Goal: Book appointment/travel/reservation

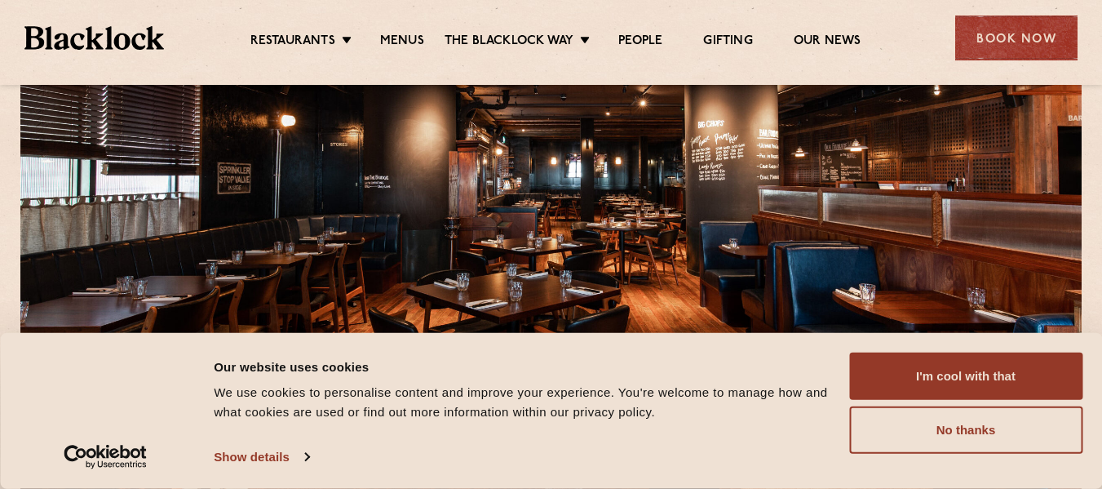
scroll to position [87, 0]
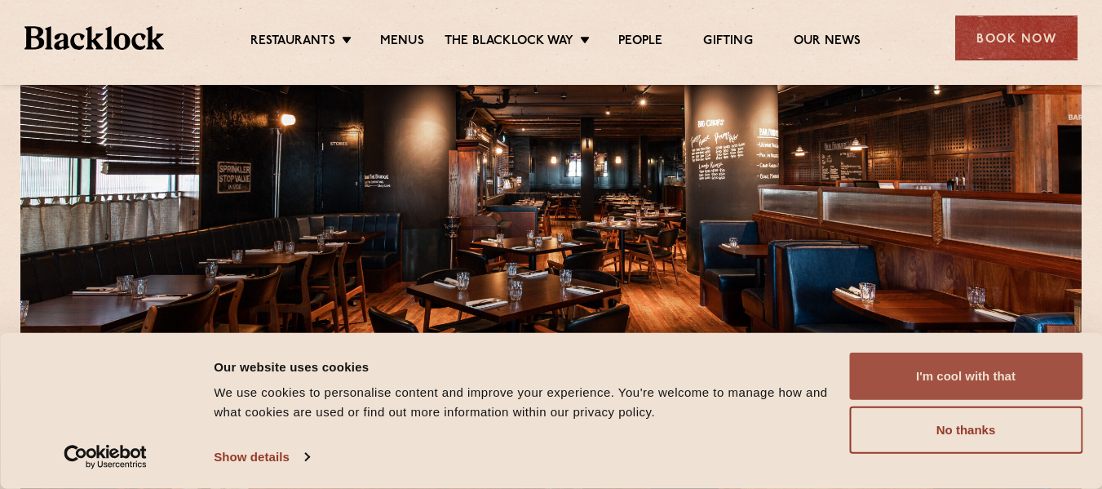
click at [985, 368] on button "I'm cool with that" at bounding box center [965, 375] width 233 height 47
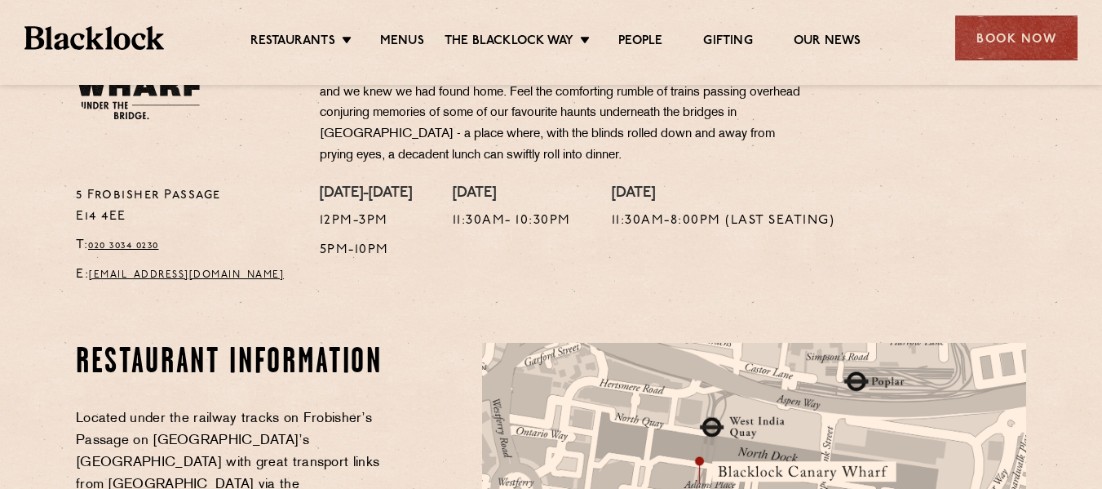
scroll to position [643, 0]
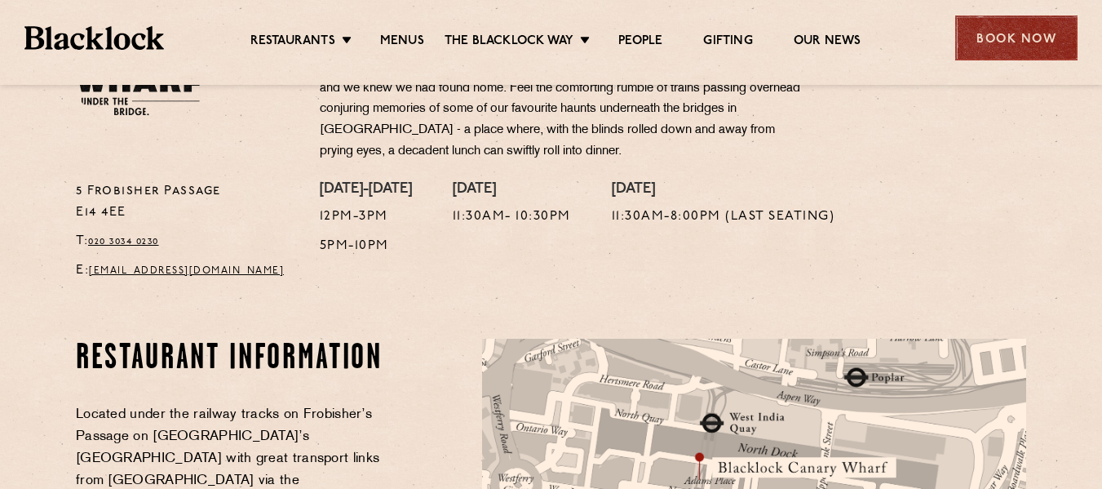
drag, startPoint x: 992, startPoint y: 34, endPoint x: 1032, endPoint y: 31, distance: 40.1
click at [1032, 31] on div "Book Now" at bounding box center [1016, 37] width 122 height 45
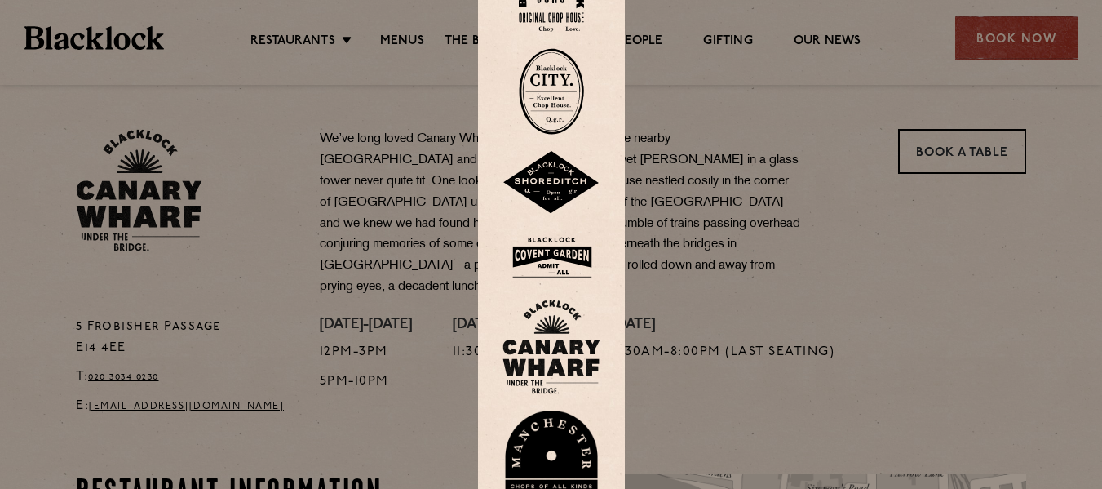
click at [655, 242] on div at bounding box center [551, 244] width 1102 height 489
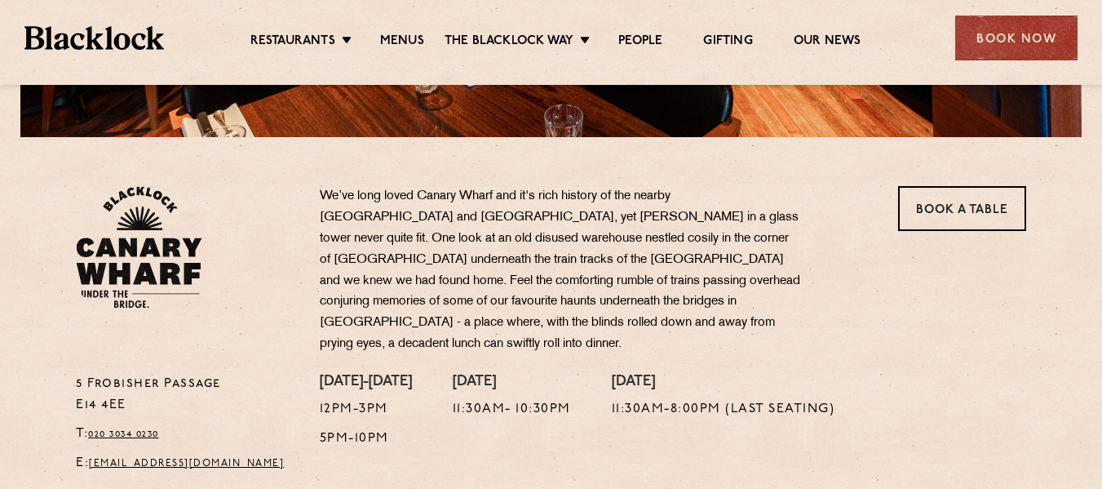
scroll to position [449, 0]
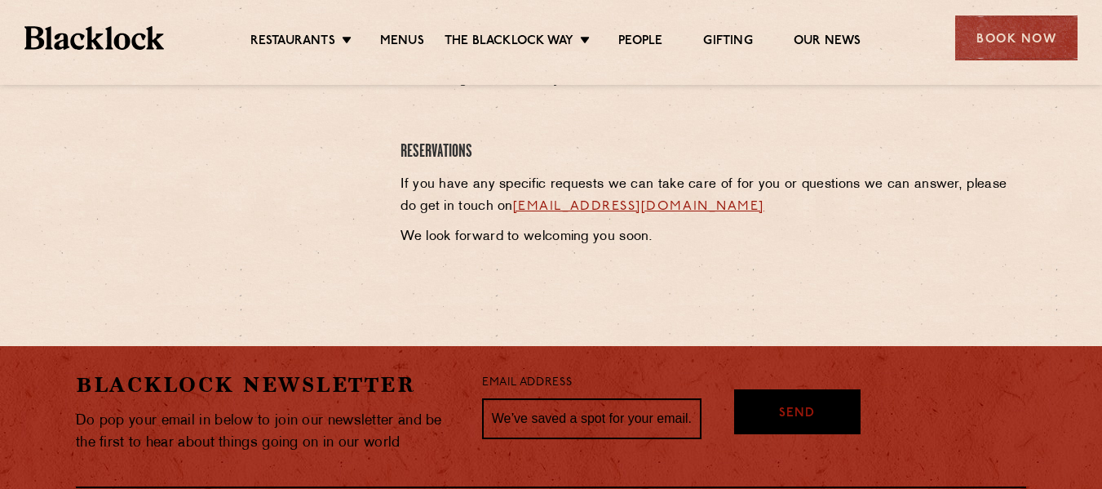
scroll to position [865, 0]
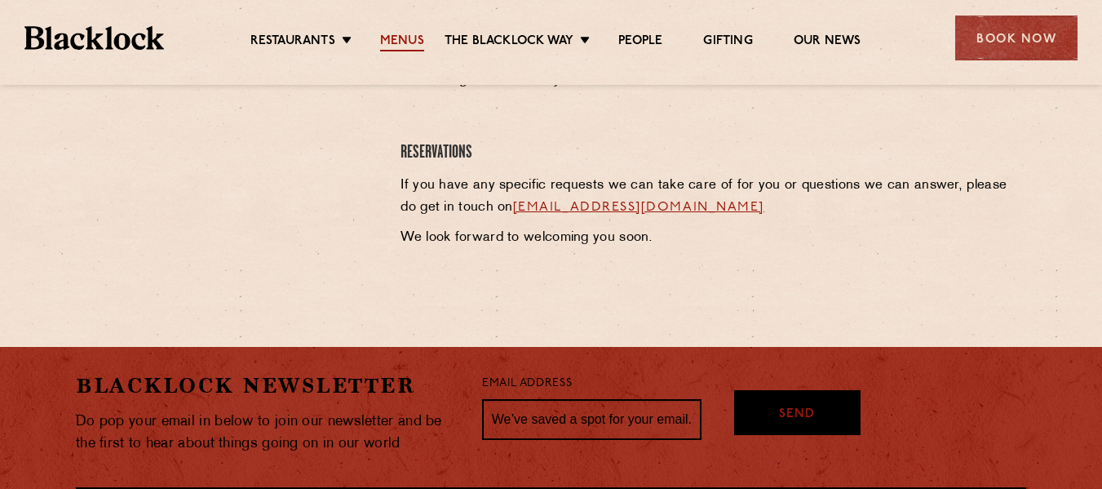
click at [398, 39] on link "Menus" at bounding box center [402, 42] width 44 height 18
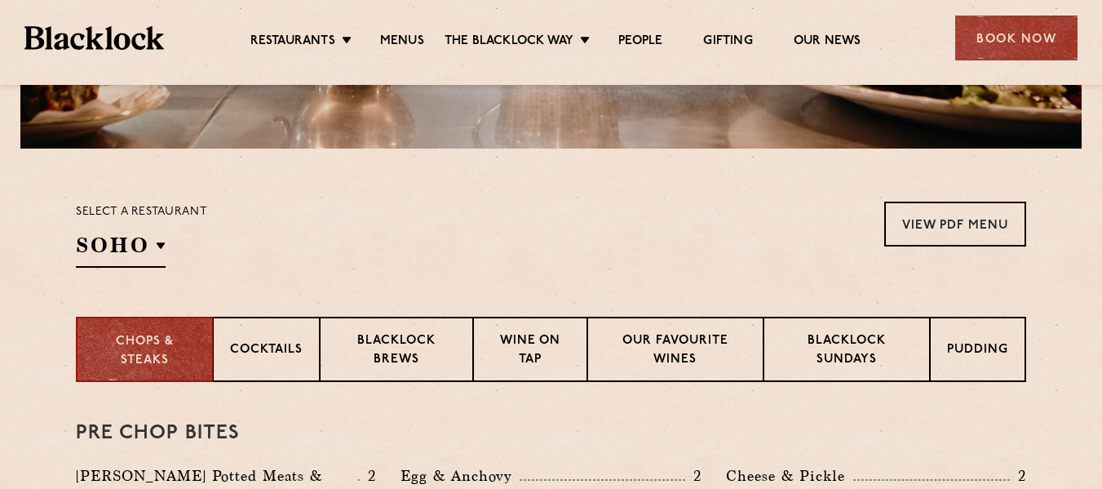
scroll to position [441, 0]
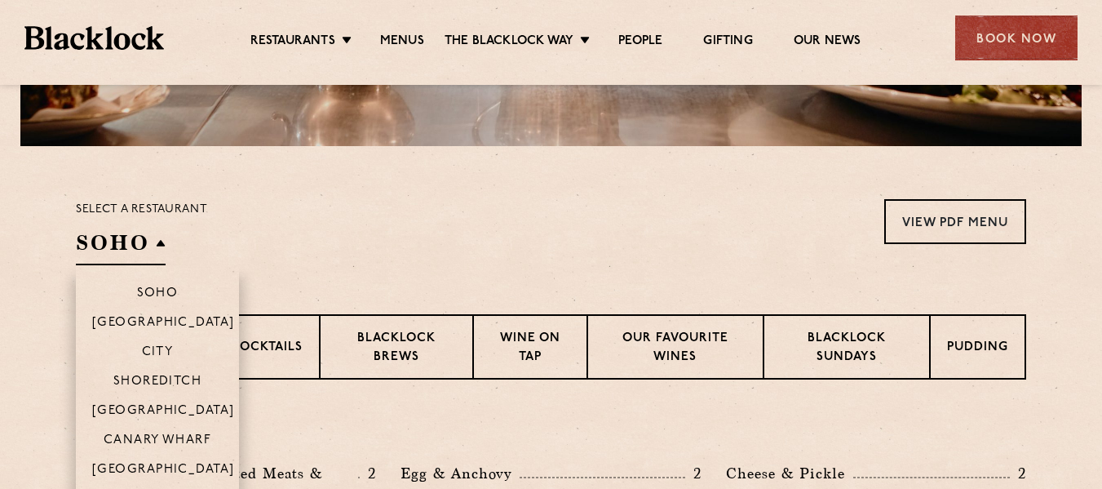
click at [153, 246] on h2 "SOHO" at bounding box center [121, 246] width 90 height 37
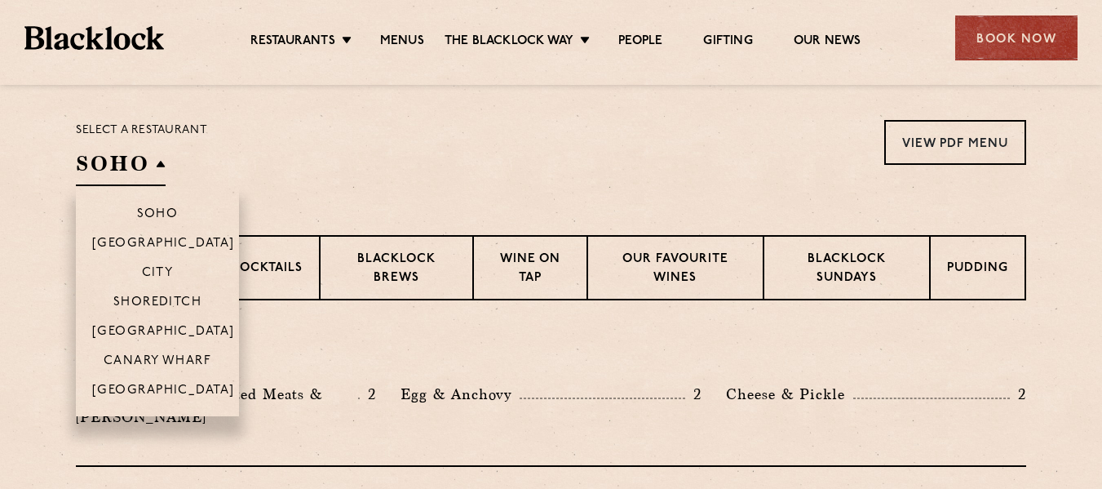
scroll to position [521, 0]
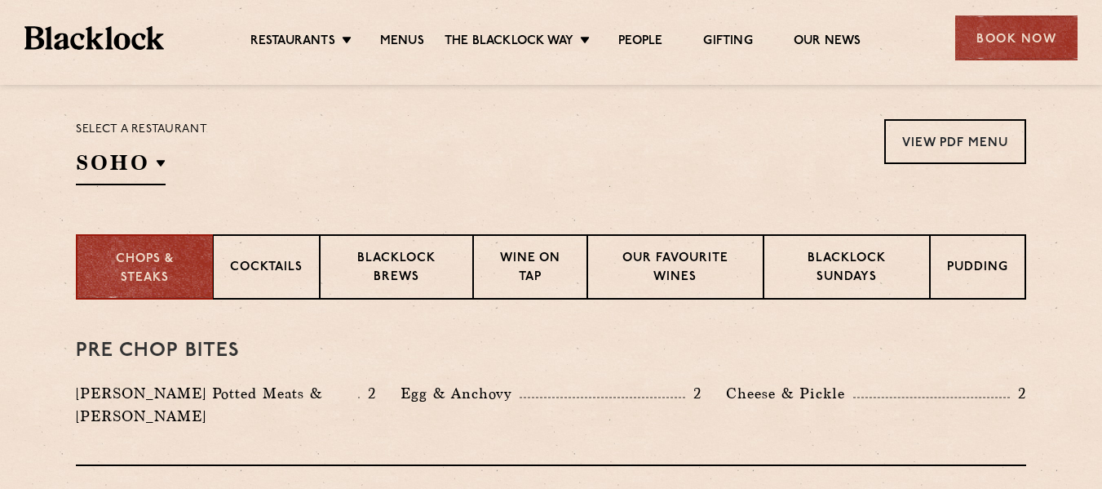
click at [192, 421] on div "Pre Chop Bites Blacklock Potted Meats & Kimchi 2 Egg & Anchovy 2 Cheese & Pickl…" at bounding box center [551, 382] width 950 height 166
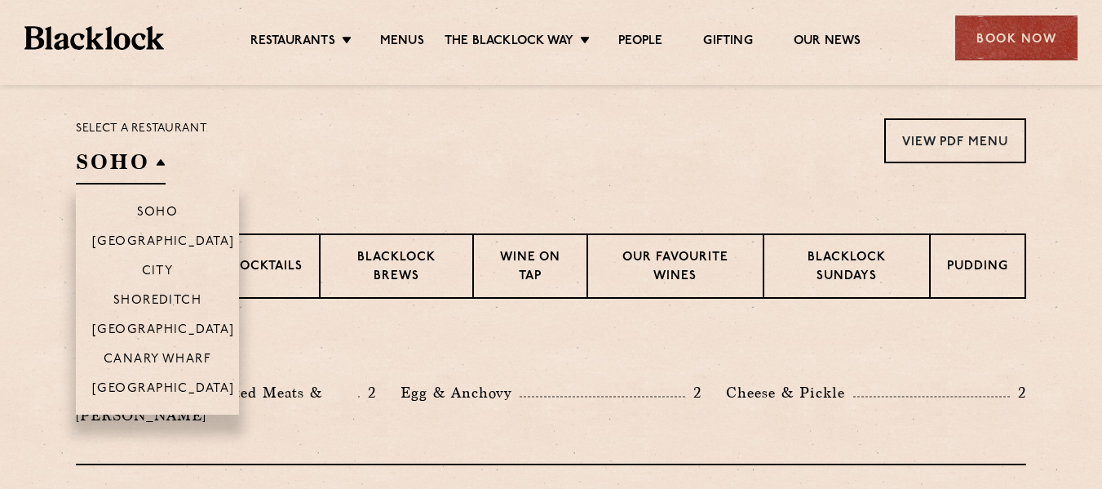
click at [165, 349] on li "Canary Wharf" at bounding box center [157, 357] width 163 height 29
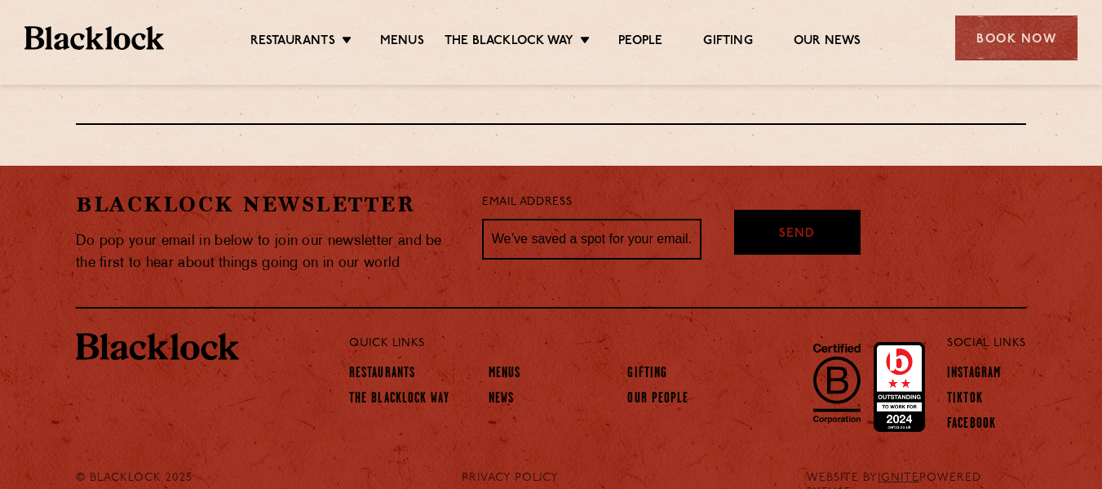
scroll to position [3060, 0]
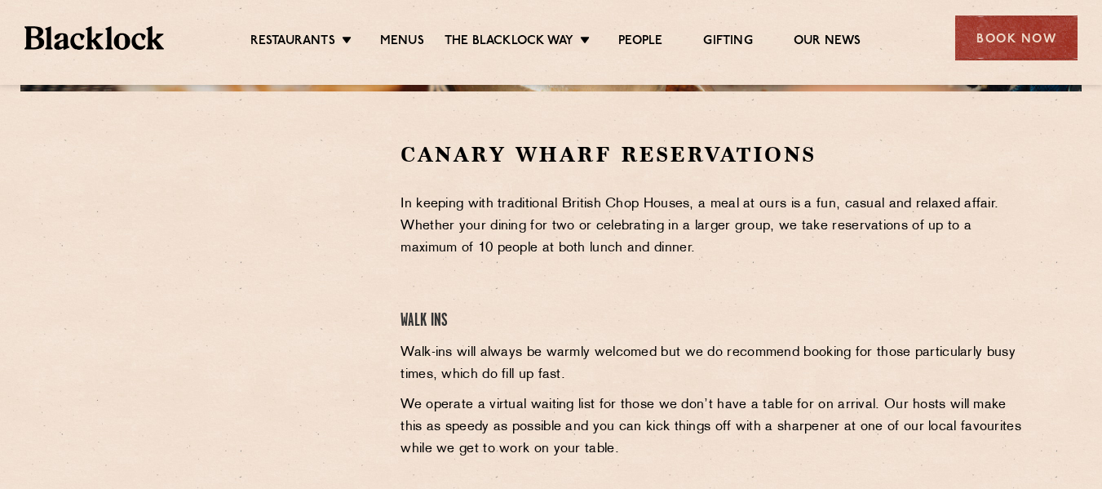
scroll to position [435, 0]
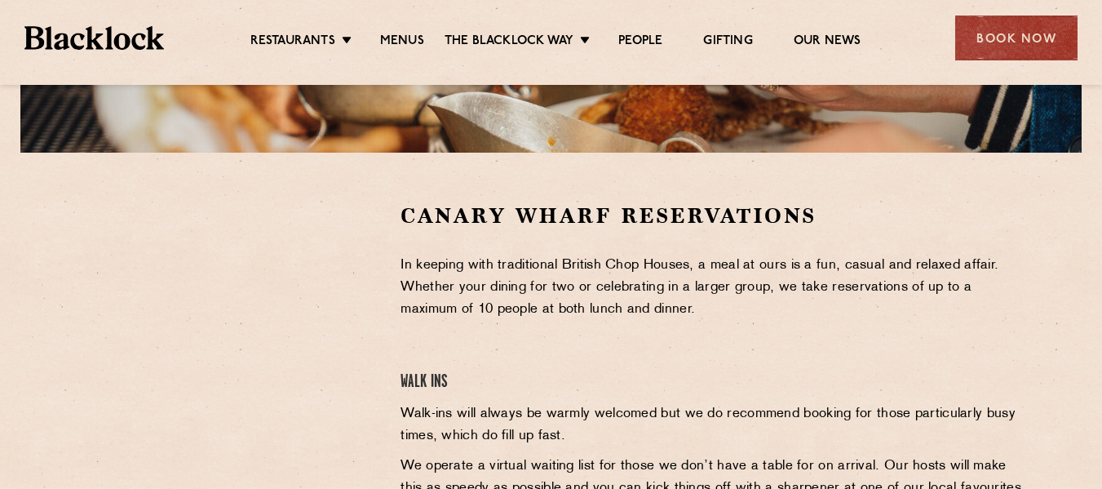
click at [401, 234] on div "Canary Wharf Reservations In keeping with traditional British Chop Houses, a me…" at bounding box center [713, 443] width 650 height 485
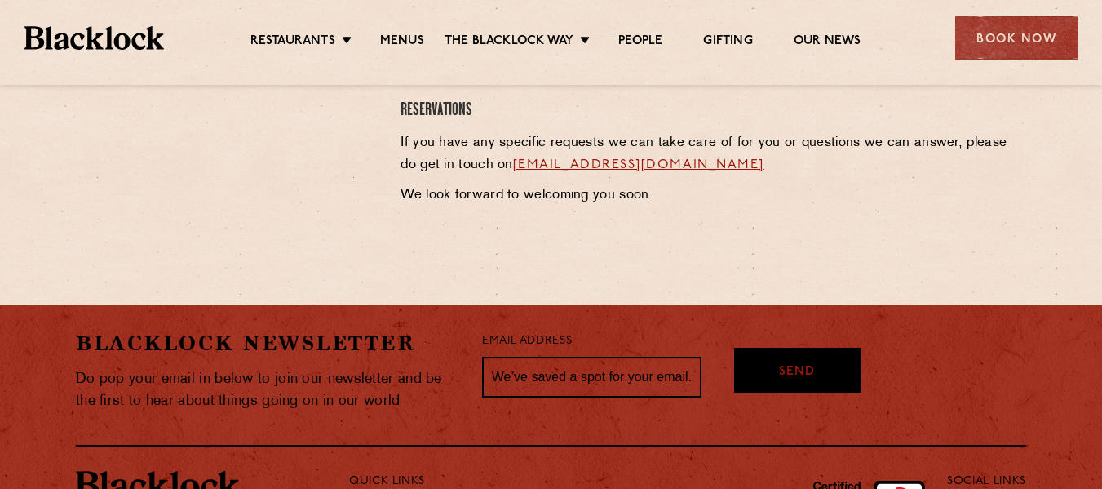
scroll to position [908, 0]
